Goal: Navigation & Orientation: Find specific page/section

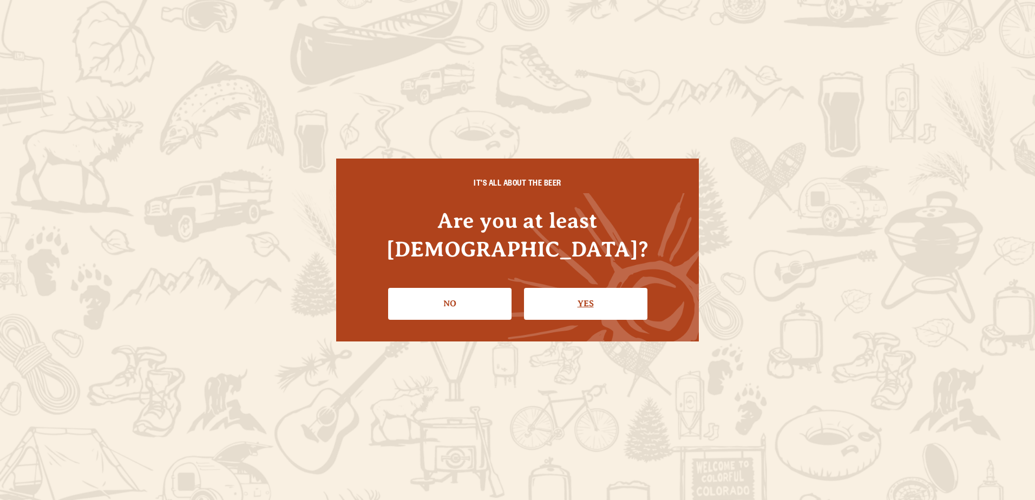
click at [578, 289] on link "Yes" at bounding box center [585, 303] width 123 height 31
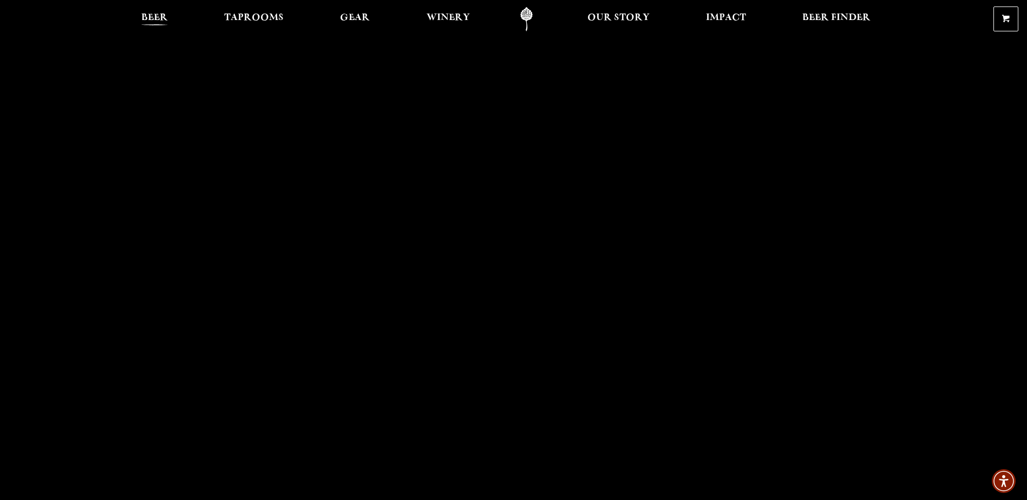
click at [155, 16] on span "Beer" at bounding box center [154, 18] width 27 height 9
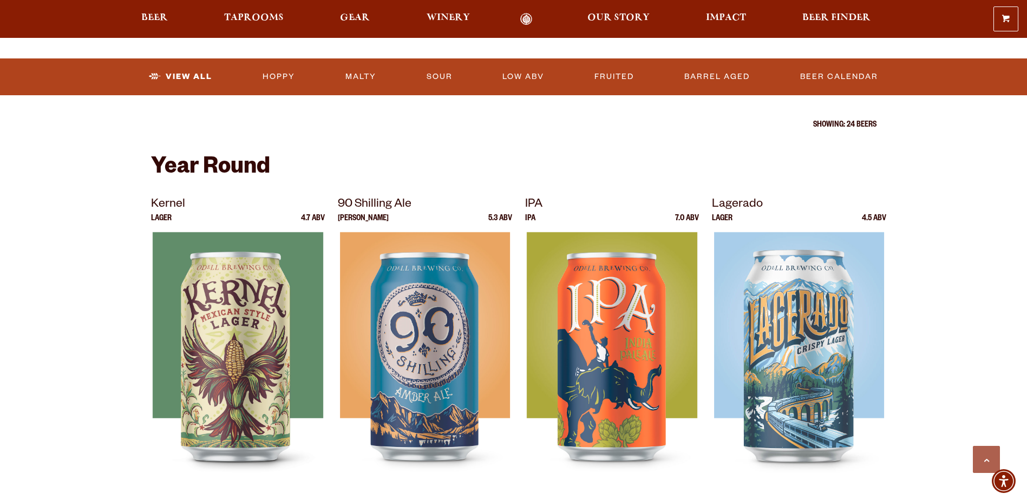
scroll to position [325, 0]
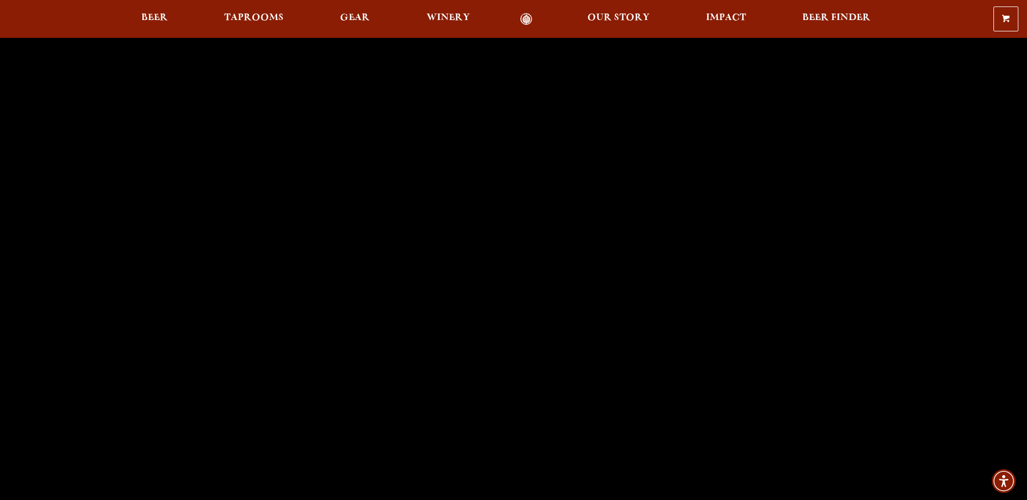
scroll to position [54, 0]
click at [262, 19] on span "Taprooms" at bounding box center [254, 18] width 60 height 9
